Goal: Navigation & Orientation: Find specific page/section

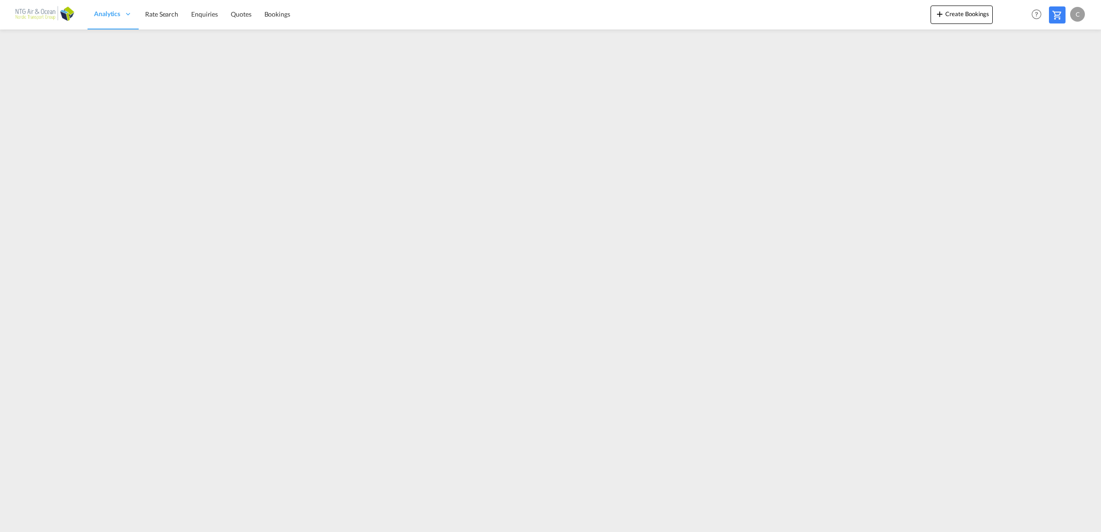
click at [148, 18] on span "Rate Search" at bounding box center [161, 14] width 33 height 9
